Goal: Information Seeking & Learning: Learn about a topic

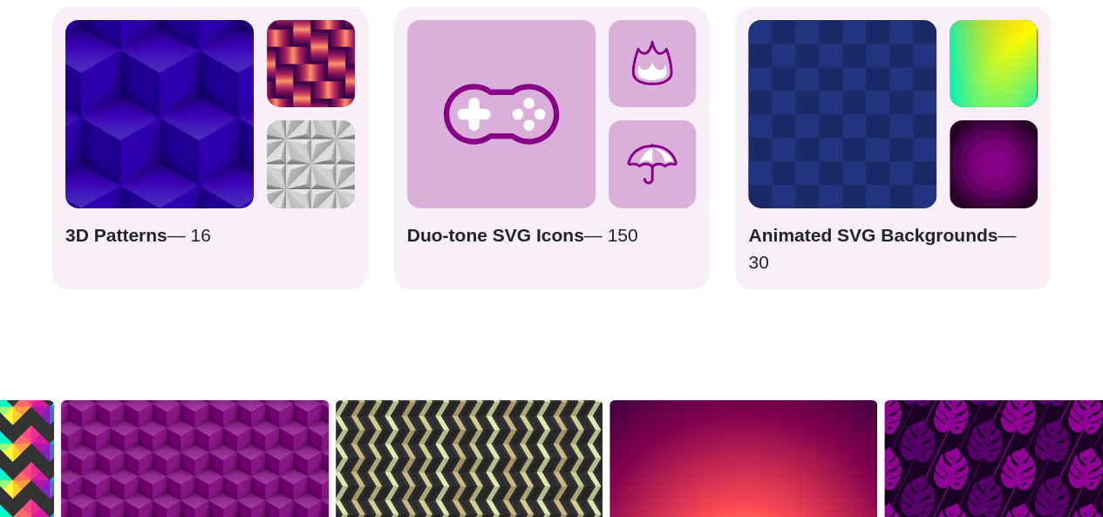
scroll to position [3088, 0]
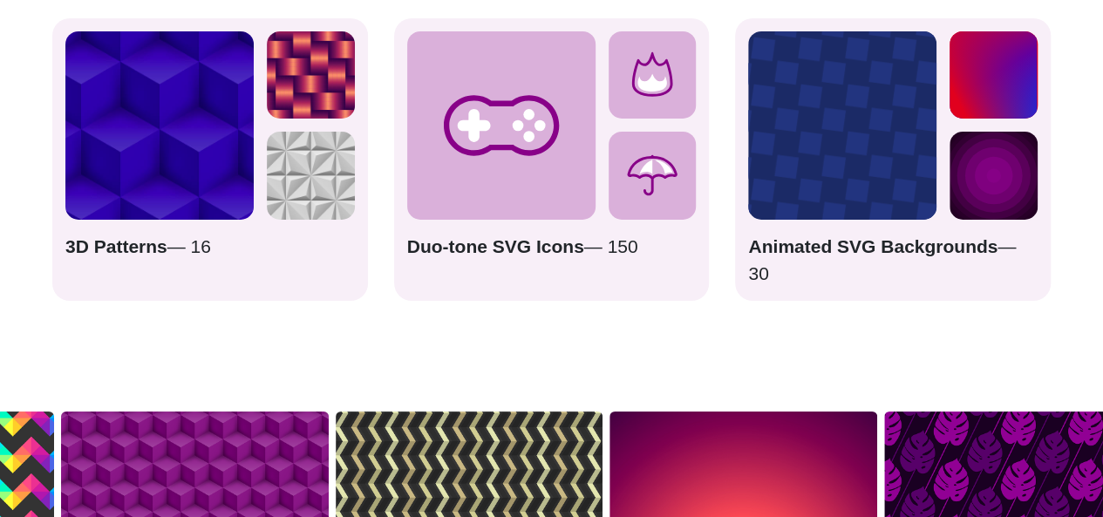
click at [172, 197] on img at bounding box center [159, 125] width 188 height 188
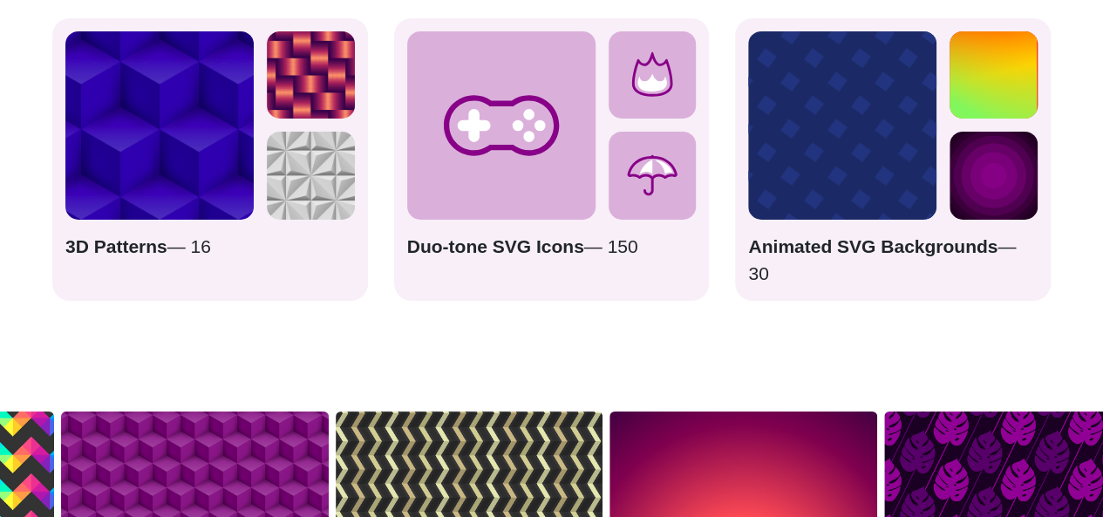
click at [140, 256] on strong "3D Patterns" at bounding box center [116, 246] width 102 height 20
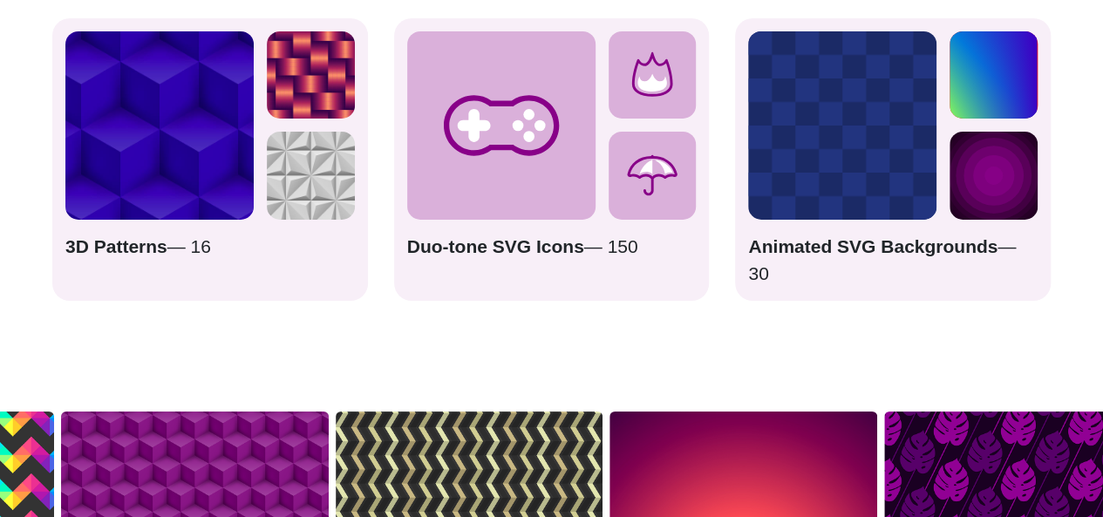
click at [141, 220] on img at bounding box center [159, 125] width 188 height 188
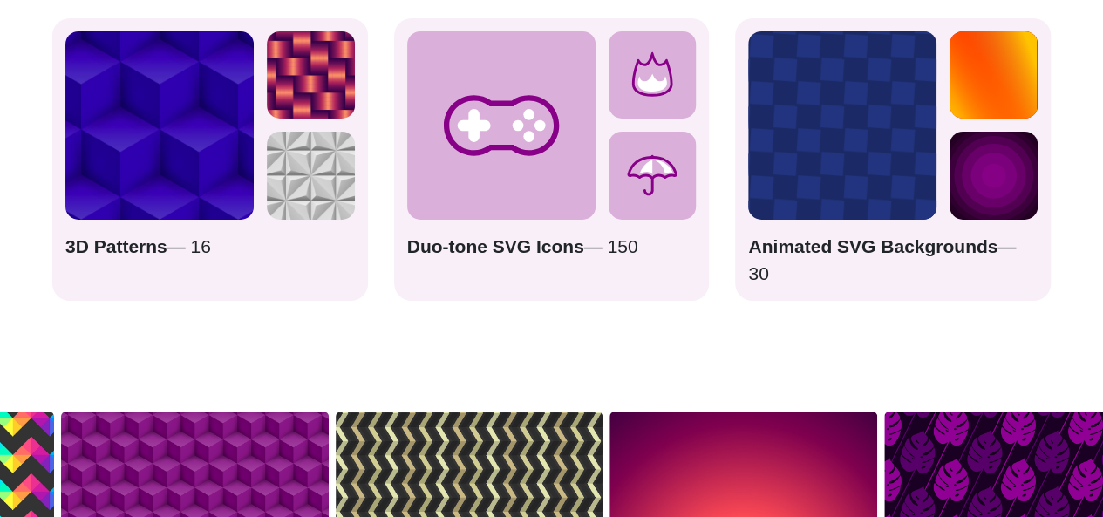
click at [291, 120] on img at bounding box center [311, 75] width 88 height 88
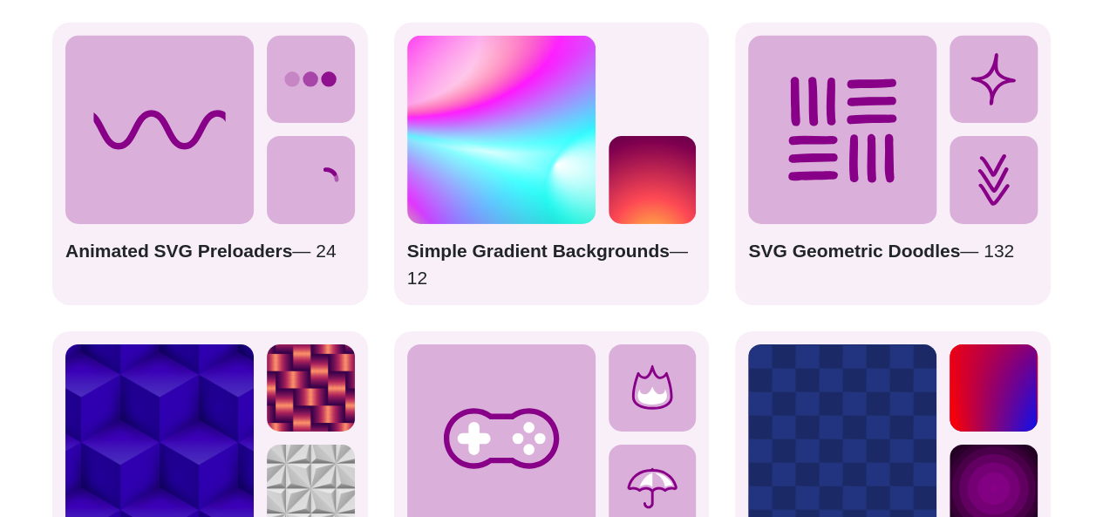
scroll to position [2774, 0]
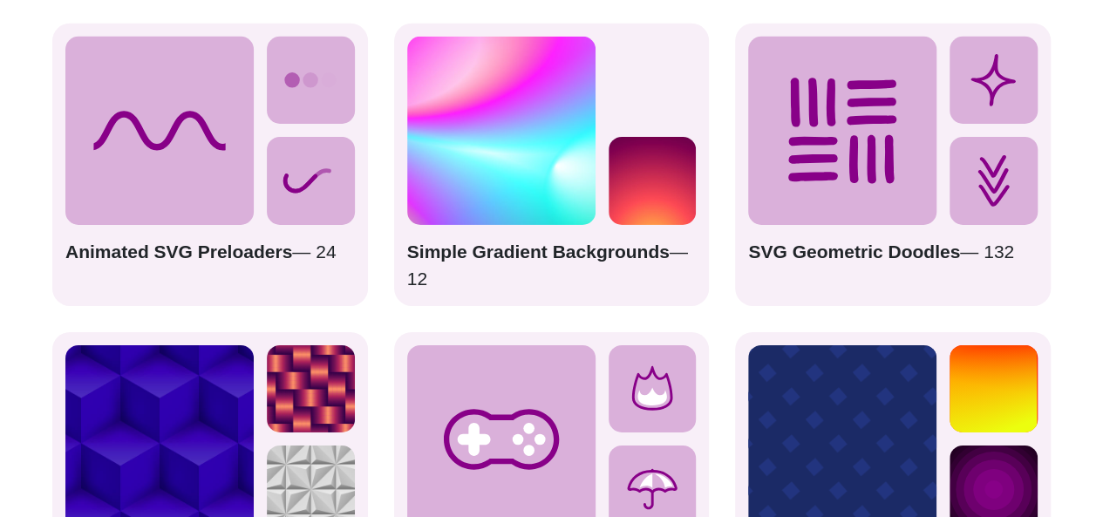
click at [290, 85] on circle at bounding box center [293, 81] width 10 height 10
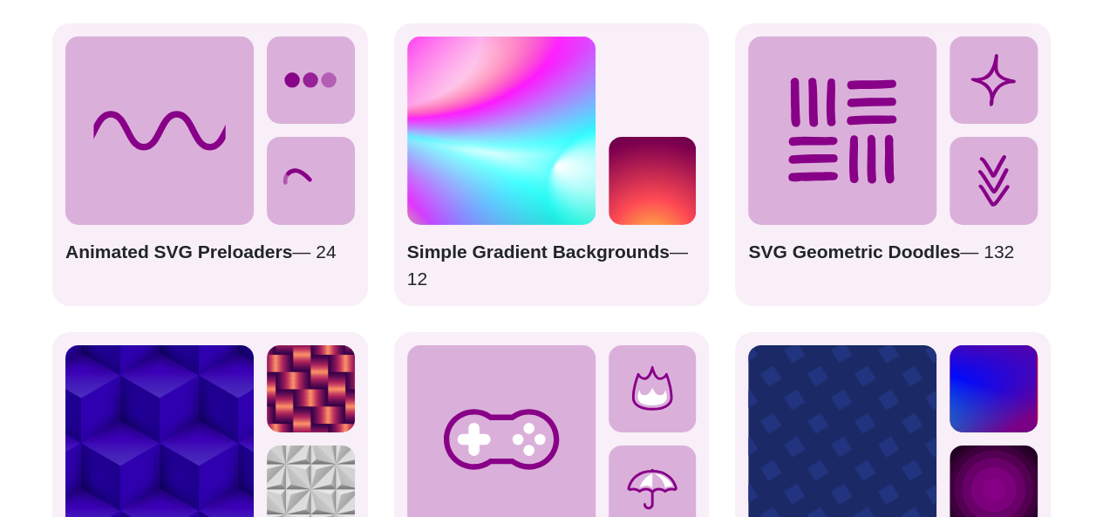
click at [227, 262] on strong "Animated SVG Preloaders" at bounding box center [178, 252] width 227 height 20
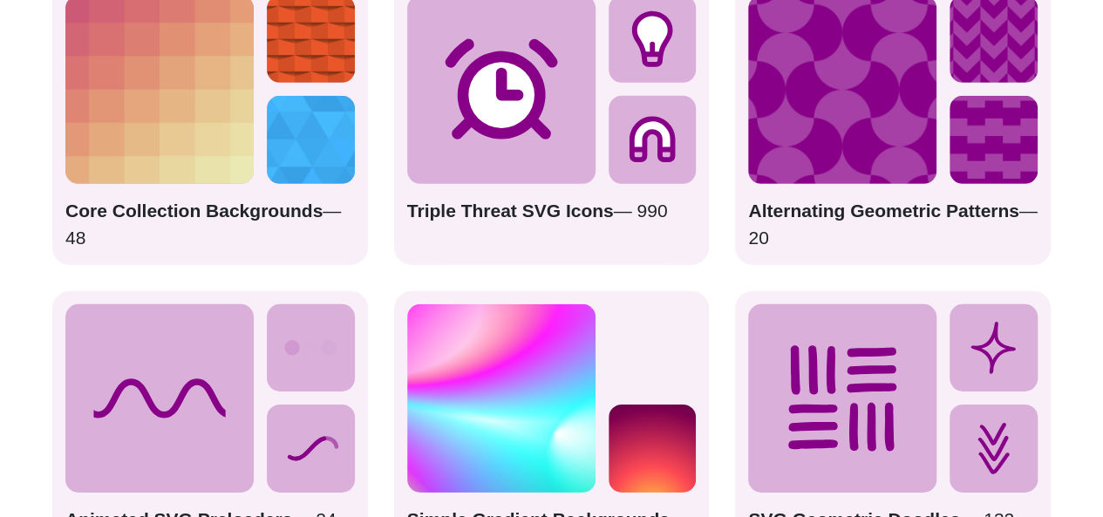
scroll to position [2502, 0]
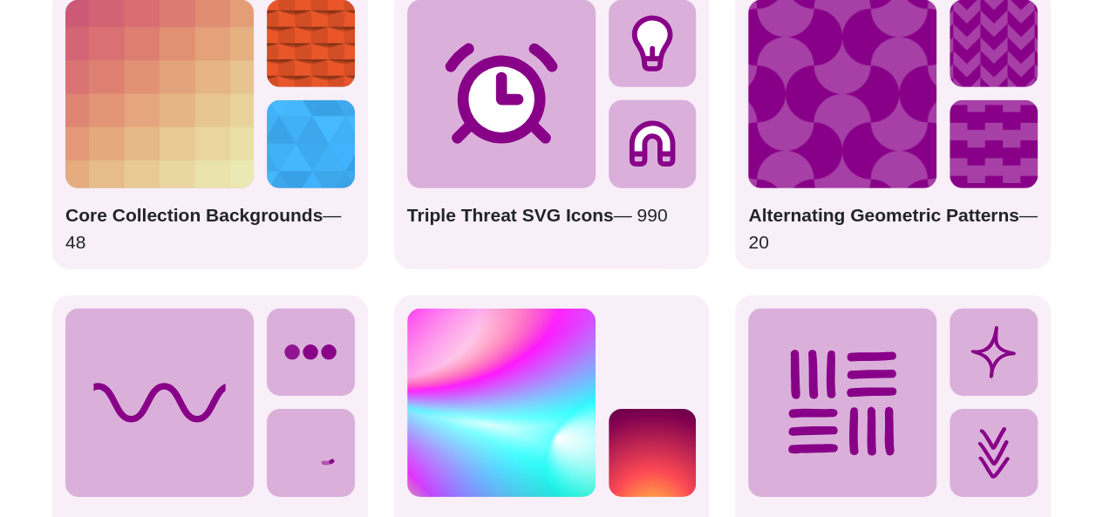
click at [314, 188] on img at bounding box center [311, 144] width 88 height 88
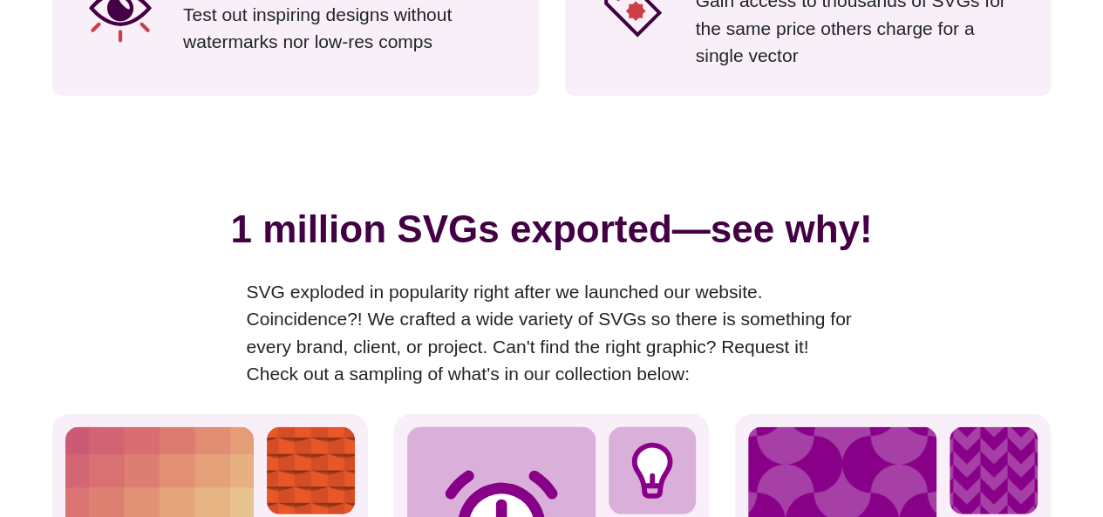
scroll to position [2046, 0]
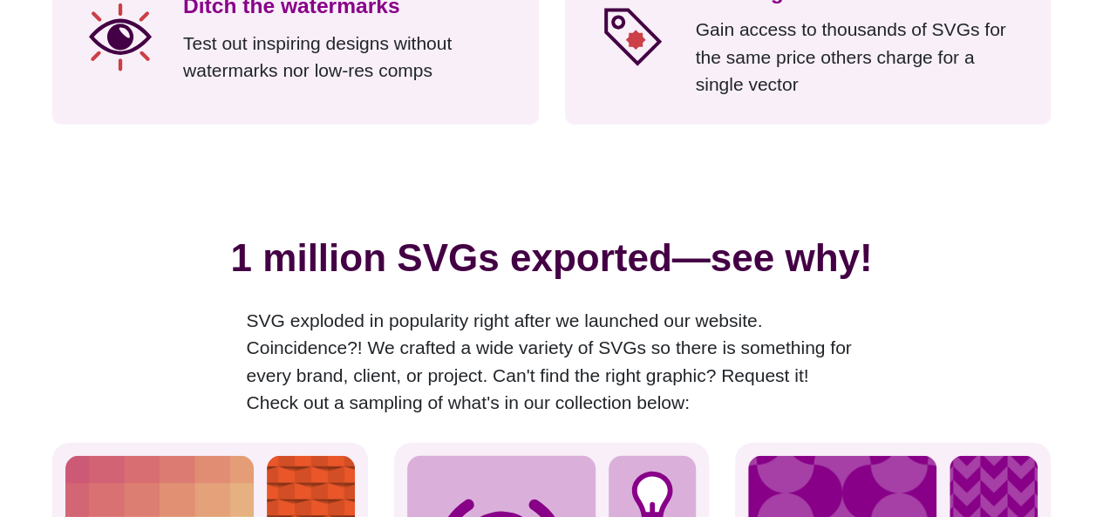
click at [540, 336] on p "SVG exploded in popularity right after we launched our website. Coincidence?! W…" at bounding box center [552, 362] width 611 height 110
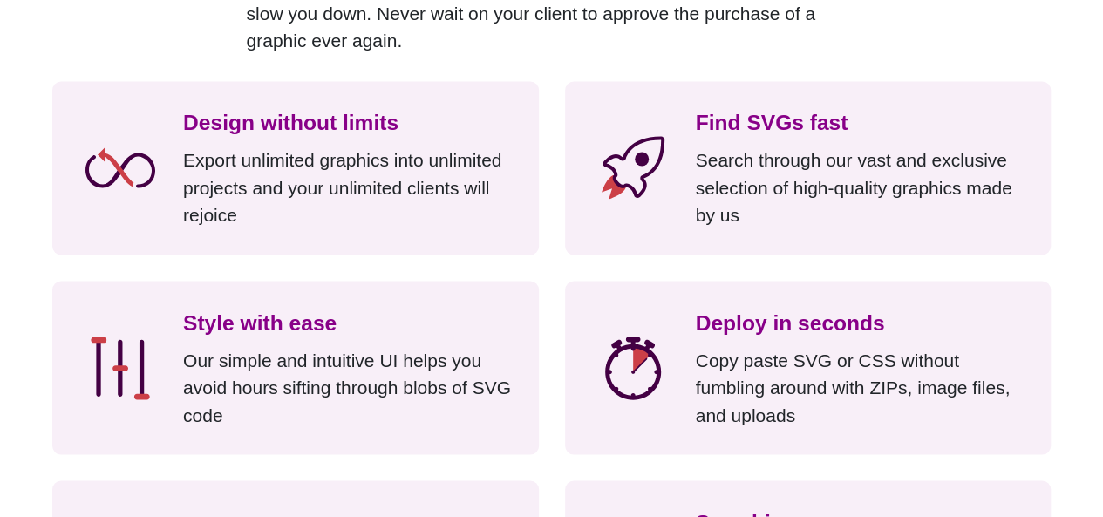
scroll to position [1512, 0]
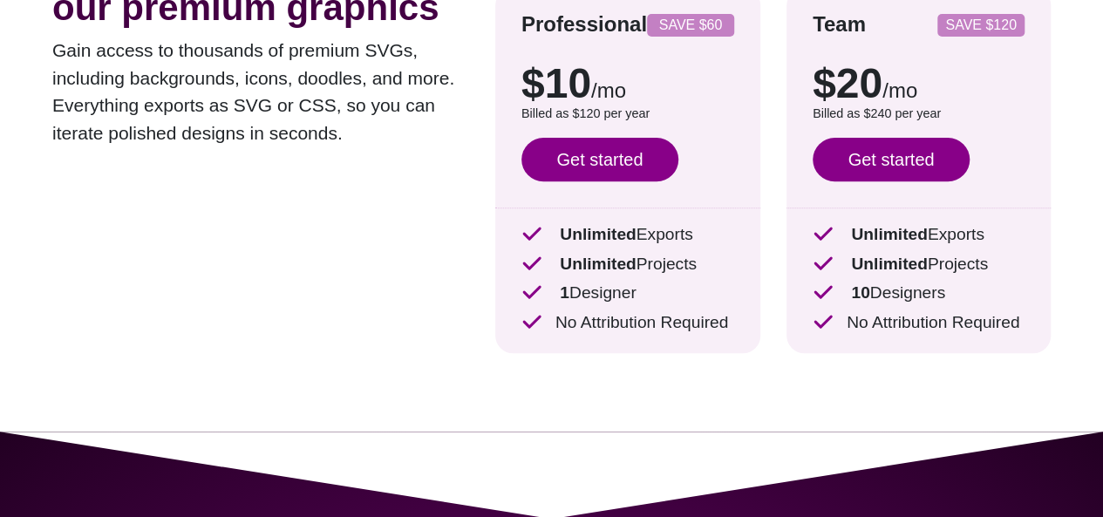
scroll to position [245, 0]
